Goal: Find specific page/section: Find specific page/section

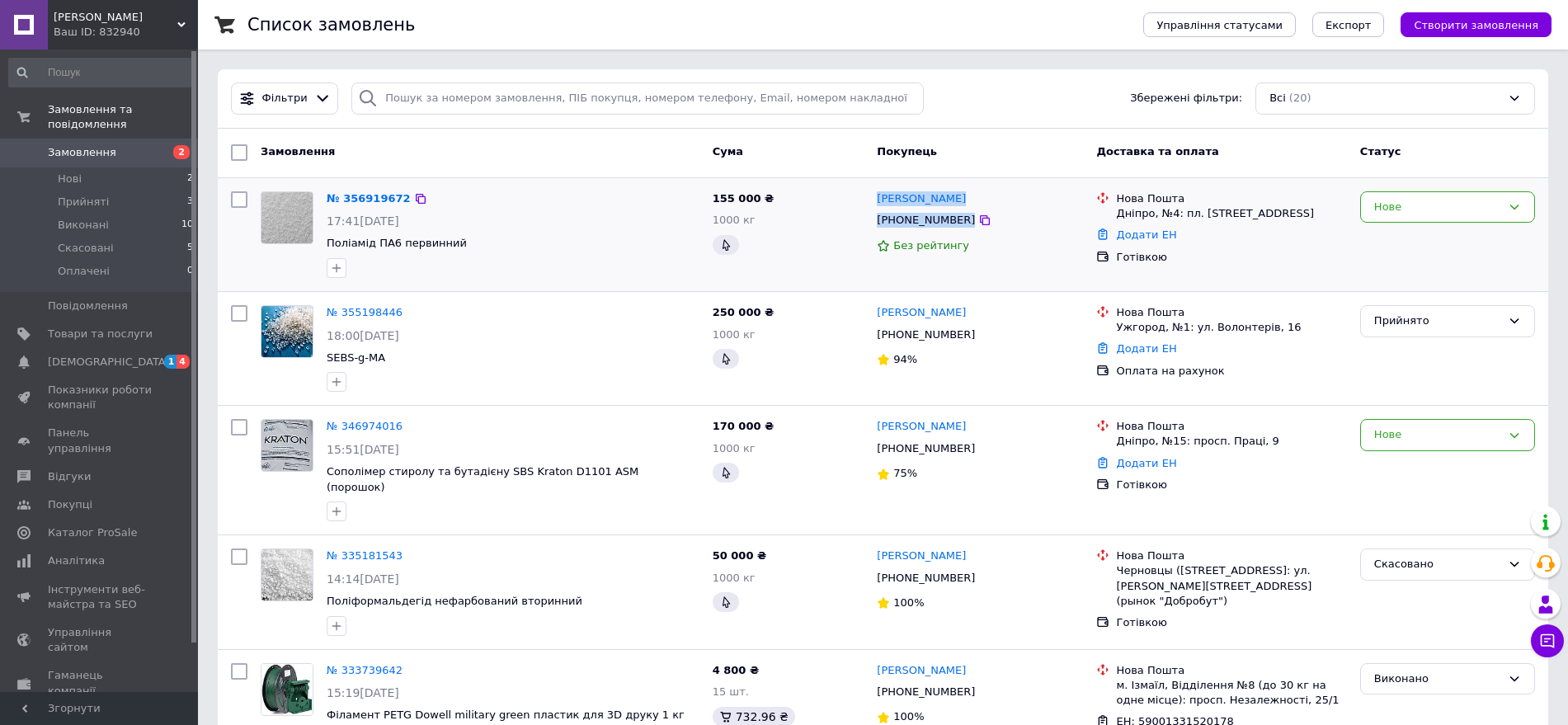
drag, startPoint x: 979, startPoint y: 224, endPoint x: 872, endPoint y: 198, distance: 110.1
click at [872, 198] on div "Андрей Тригуб +380997283710 Без рейтингу" at bounding box center [979, 234] width 219 height 100
copy div "Андрей Тригуб +380997283710"
click at [368, 242] on span "Поліамід ПА6 первинний" at bounding box center [396, 243] width 140 height 13
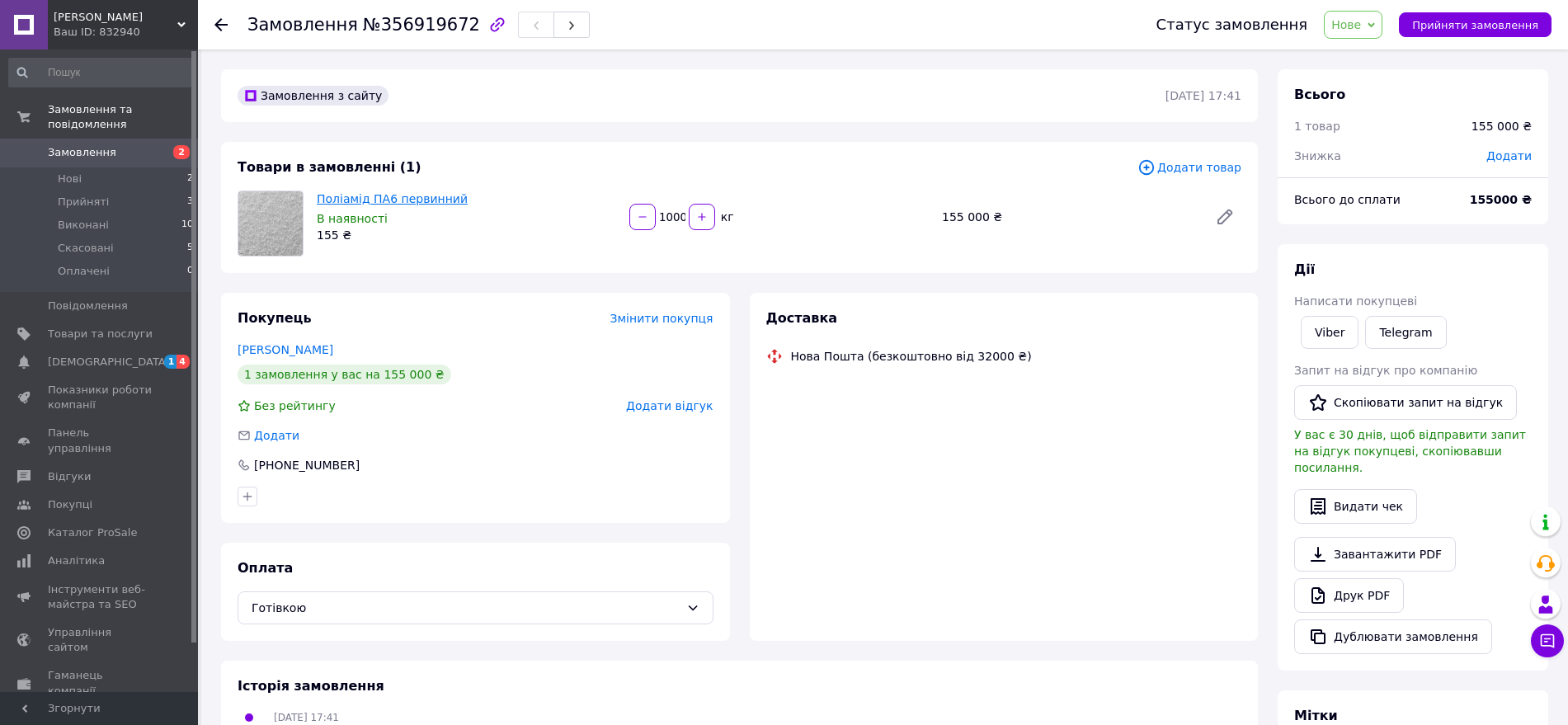
click at [368, 199] on link "Поліамід ПА6 первинний" at bounding box center [392, 199] width 151 height 13
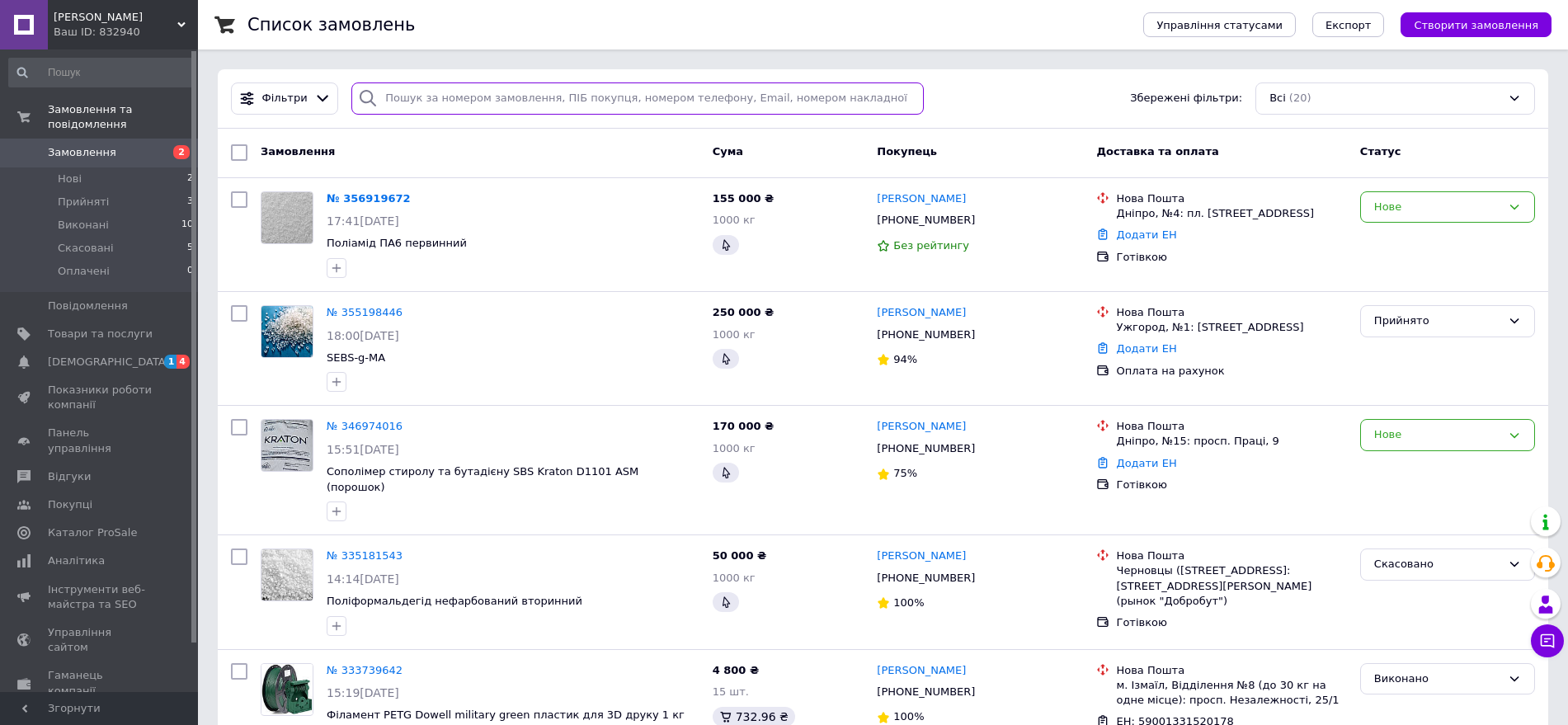
click at [425, 97] on input "search" at bounding box center [638, 99] width 573 height 32
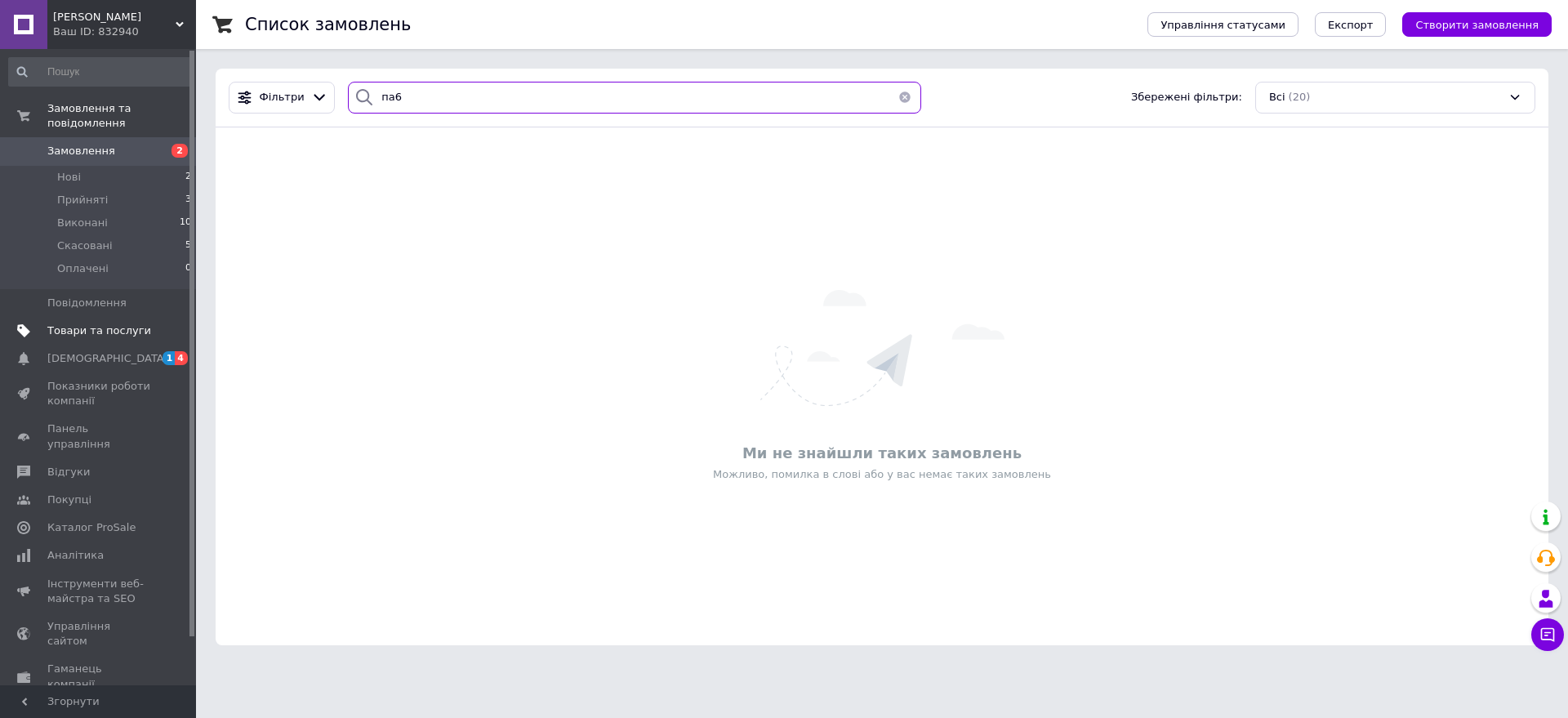
type input "па6"
click at [106, 323] on link "Товари та послуги" at bounding box center [100, 330] width 201 height 27
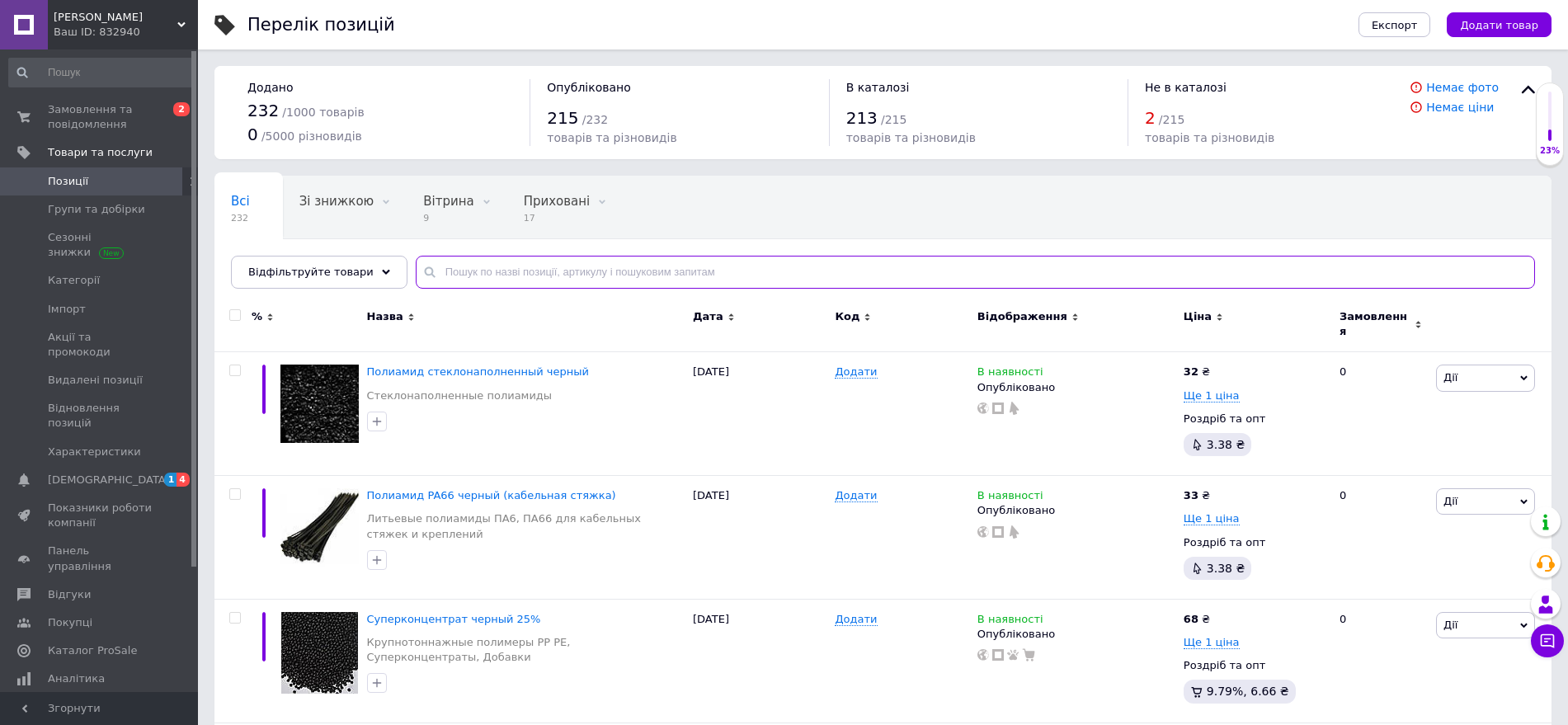
click at [486, 271] on input "text" at bounding box center [975, 271] width 1119 height 33
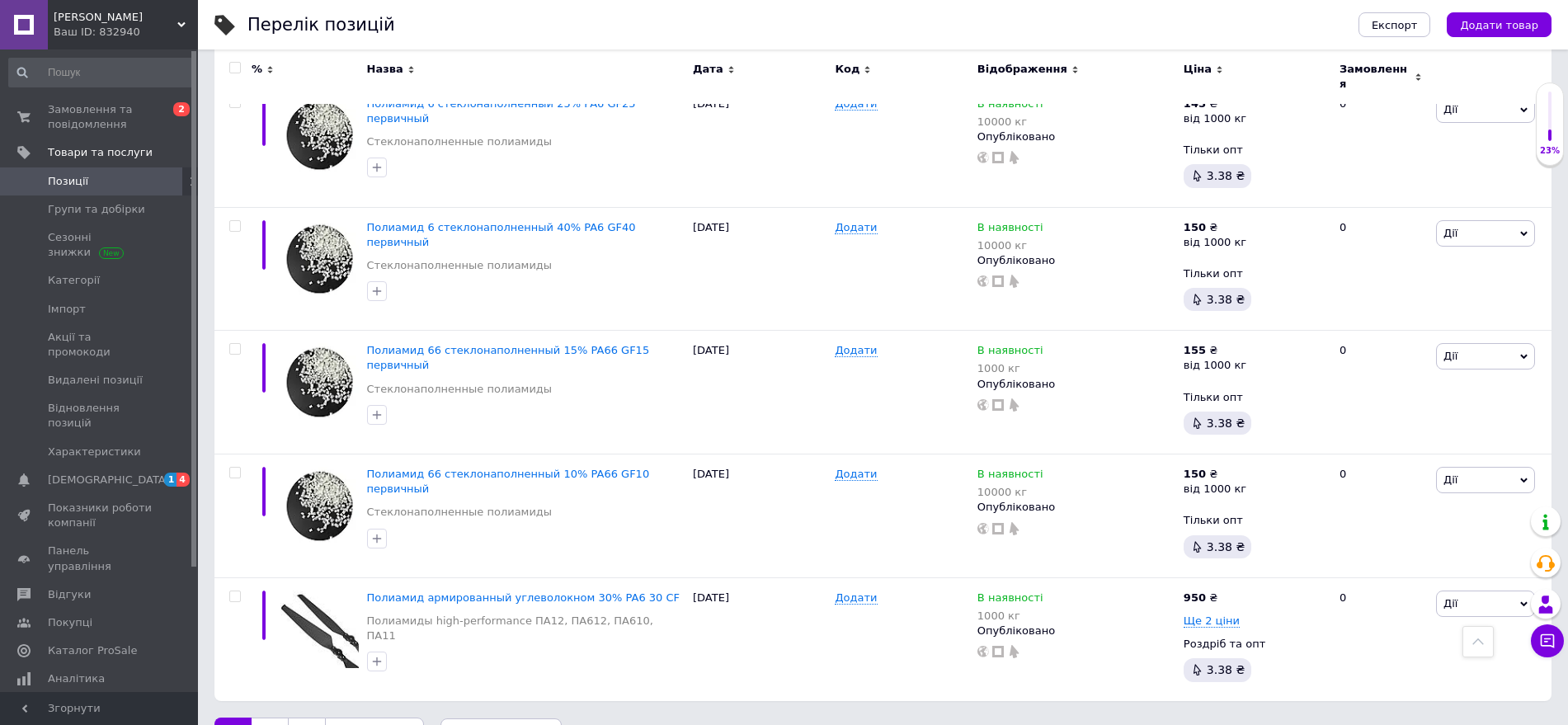
scroll to position [2316, 0]
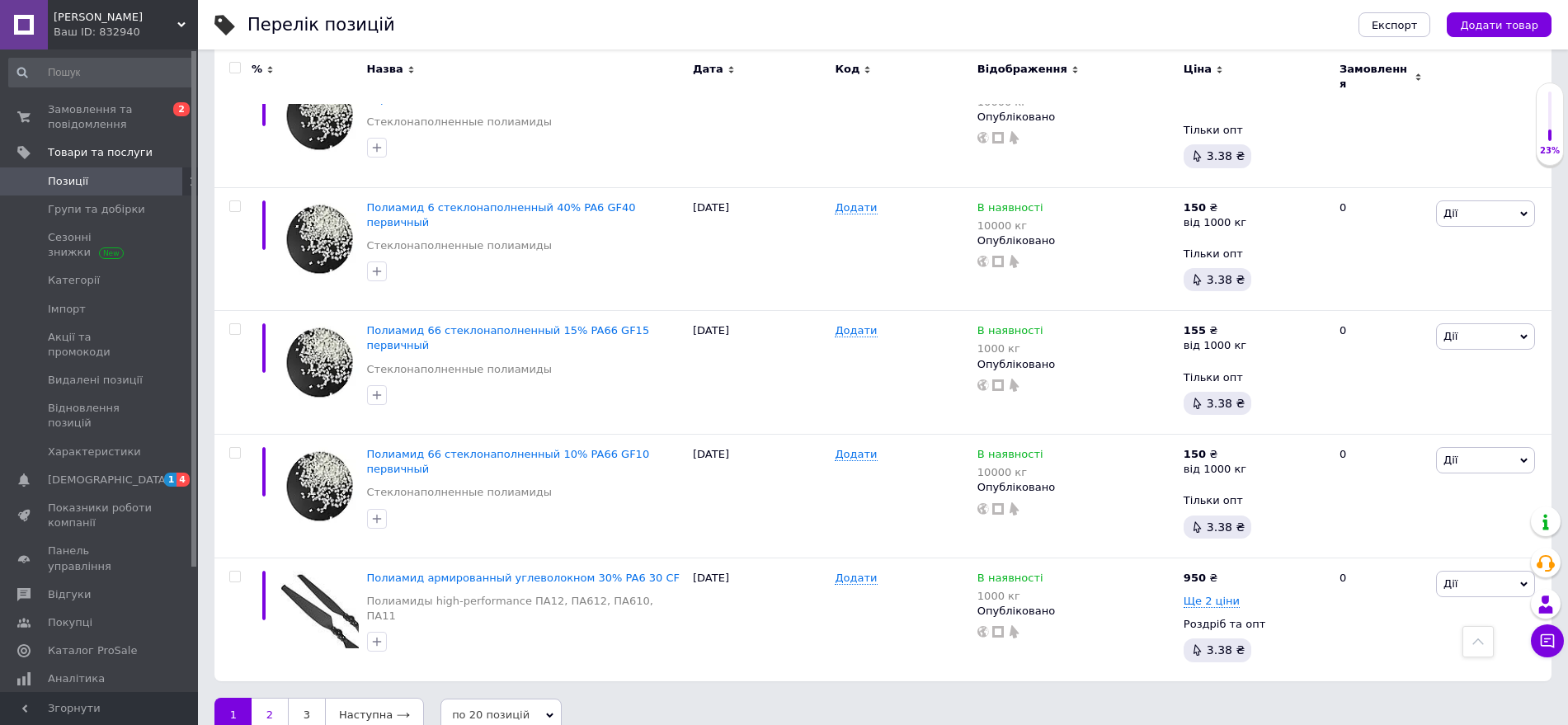
type input "п6"
click at [267, 697] on link "2" at bounding box center [269, 714] width 36 height 34
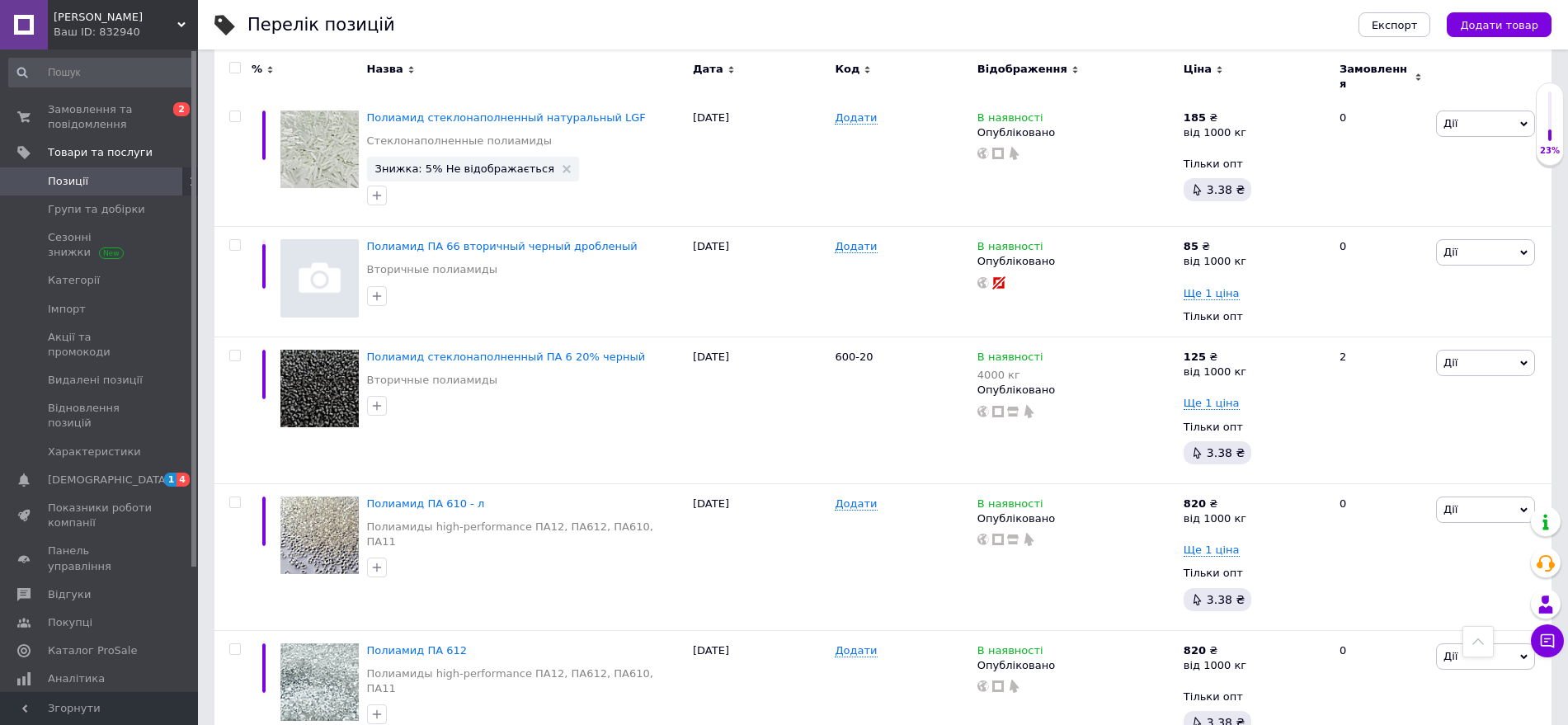
scroll to position [2328, 0]
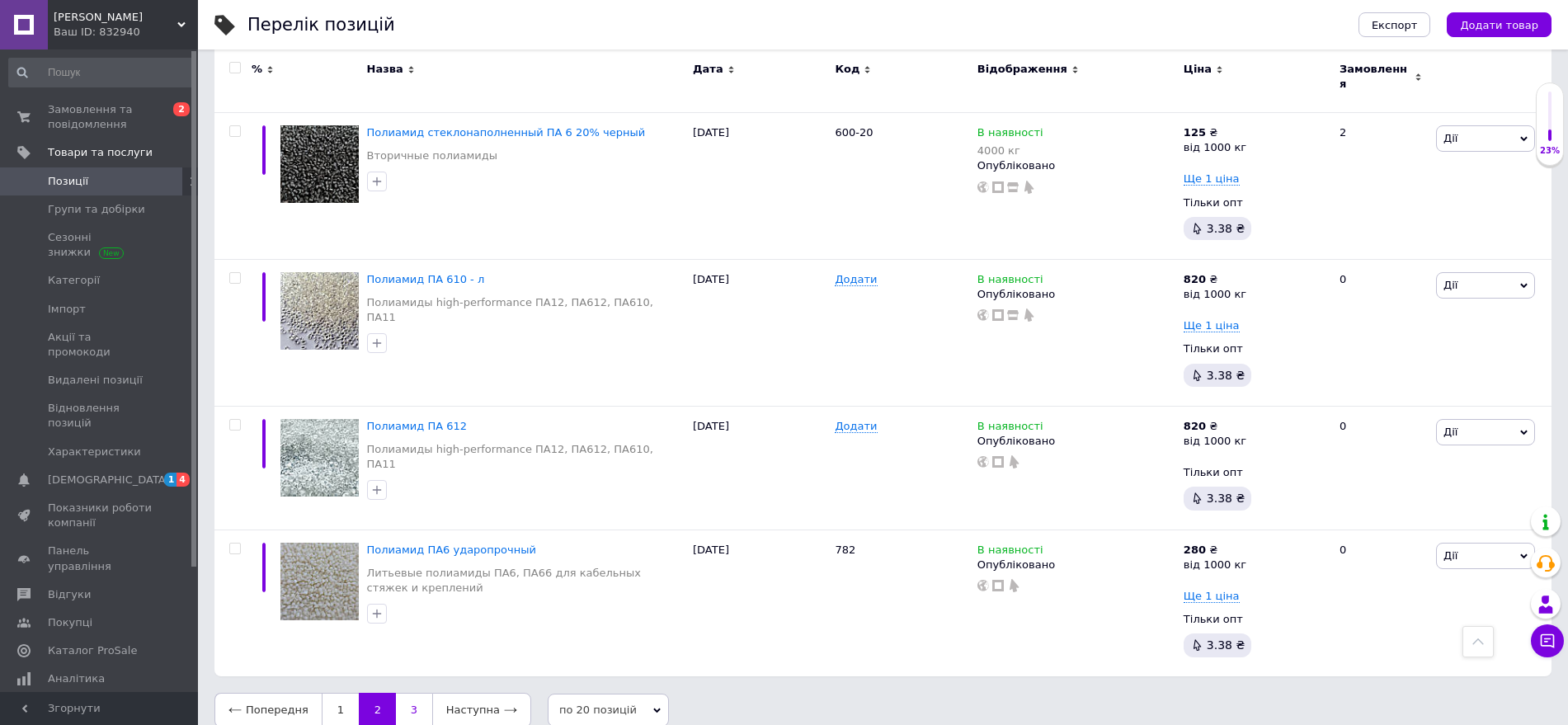
click at [408, 693] on link "3" at bounding box center [414, 710] width 36 height 34
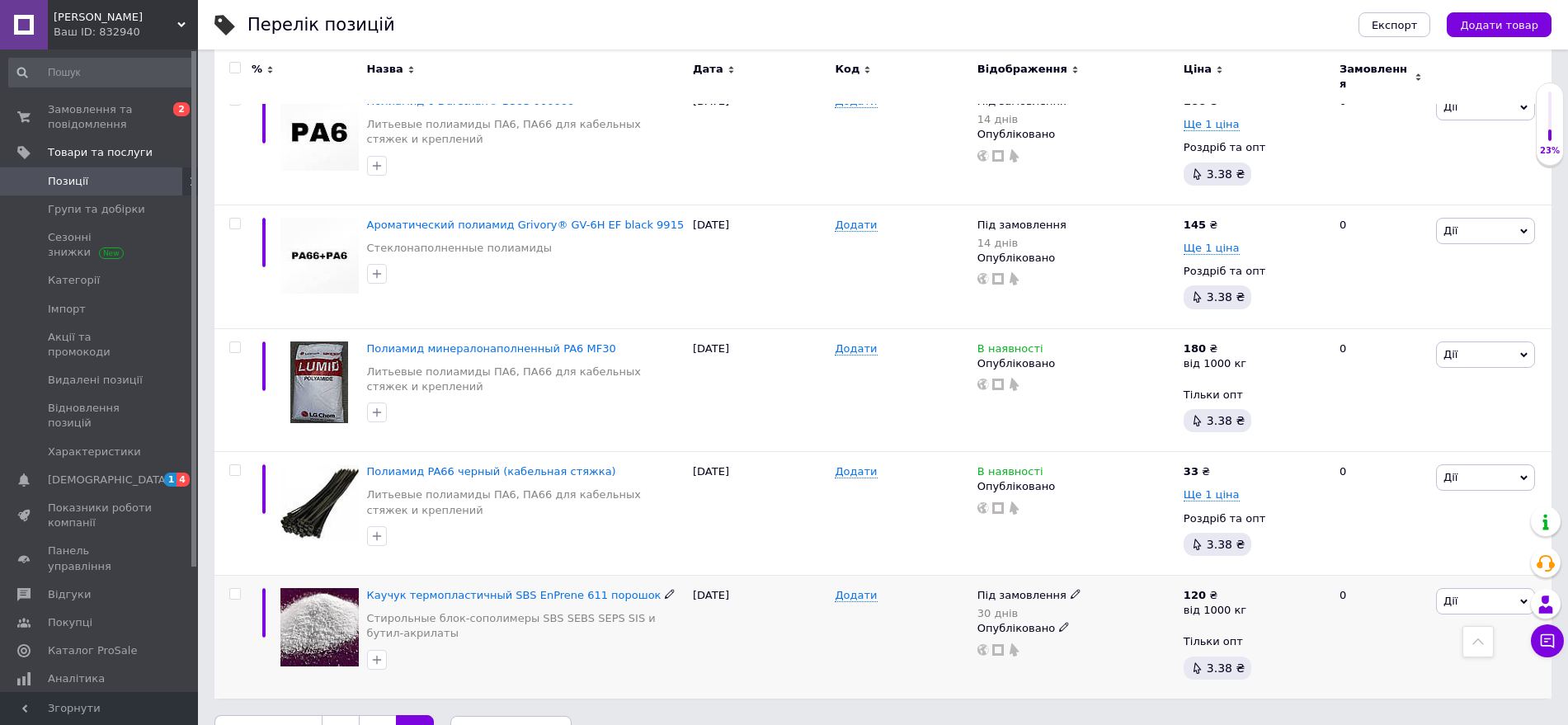
scroll to position [2205, 0]
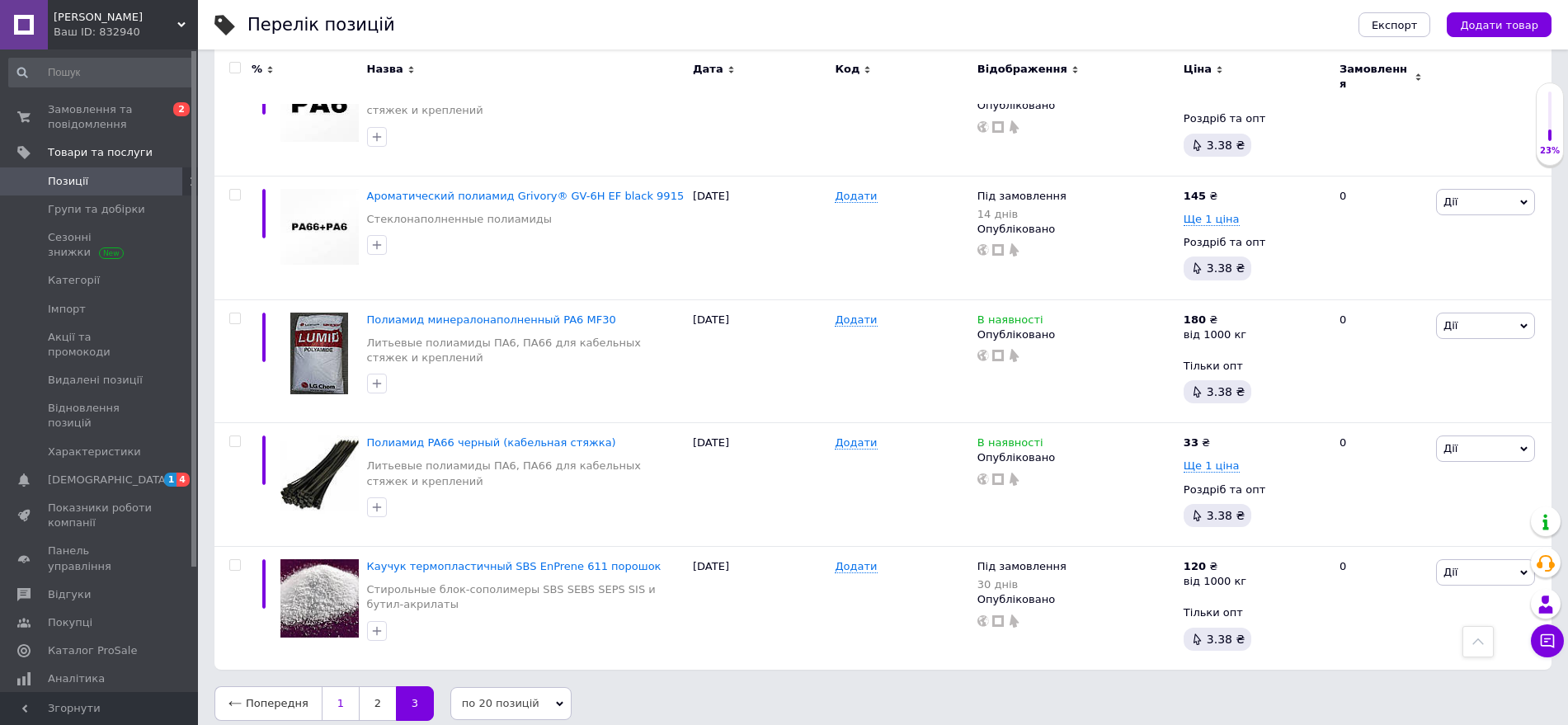
click at [331, 689] on link "1" at bounding box center [340, 703] width 37 height 34
